Goal: Find contact information: Find contact information

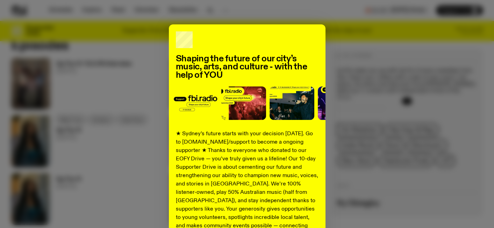
scroll to position [10, 0]
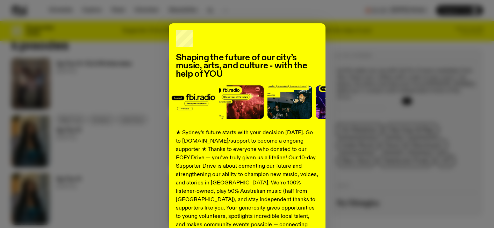
click at [149, 79] on div "Shaping the future of our city’s music, arts, and culture - with the help of YO…" at bounding box center [246, 166] width 471 height 287
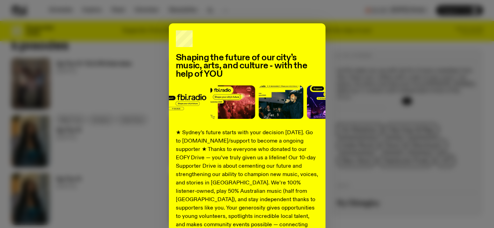
click at [388, 32] on div "Shaping the future of our city’s music, arts, and culture - with the help of YO…" at bounding box center [246, 166] width 471 height 287
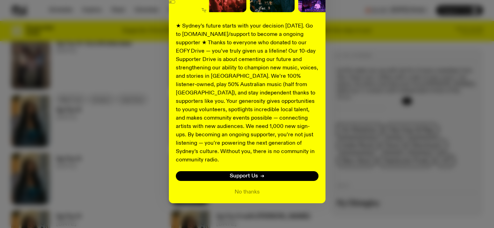
scroll to position [370, 0]
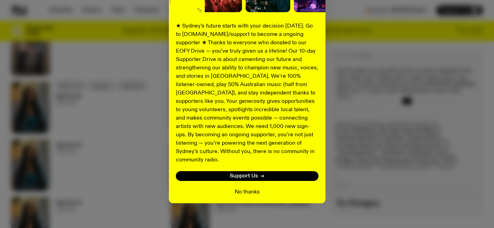
click at [245, 188] on button "No thanks" at bounding box center [246, 192] width 25 height 8
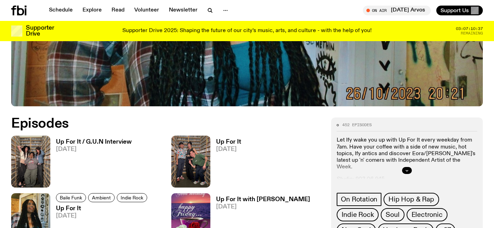
scroll to position [260, 0]
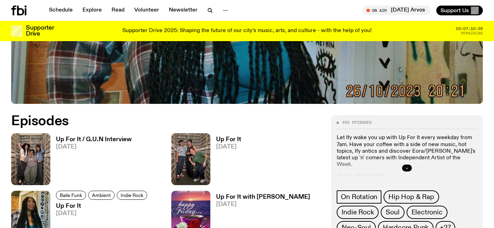
click at [406, 167] on icon "button" at bounding box center [407, 168] width 4 height 4
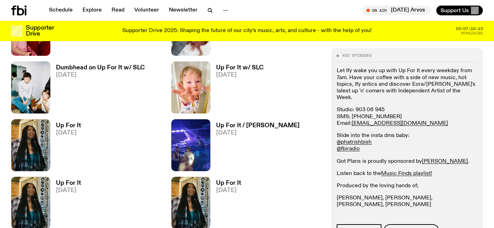
scroll to position [891, 0]
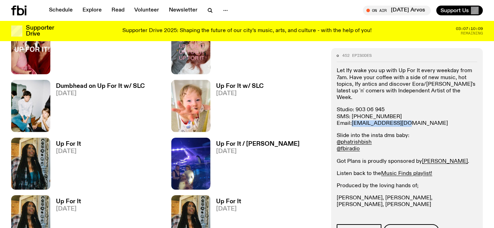
copy link "[EMAIL_ADDRESS][DOMAIN_NAME]"
drag, startPoint x: 404, startPoint y: 116, endPoint x: 353, endPoint y: 116, distance: 51.7
click at [353, 116] on p "Studio: [PHONE_NUMBER] SMS: [PHONE_NUMBER] Email: [EMAIL_ADDRESS][DOMAIN_NAME]" at bounding box center [406, 117] width 140 height 20
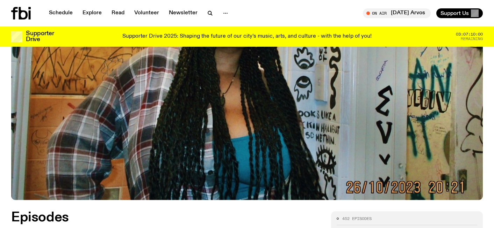
scroll to position [0, 0]
